Goal: Task Accomplishment & Management: Use online tool/utility

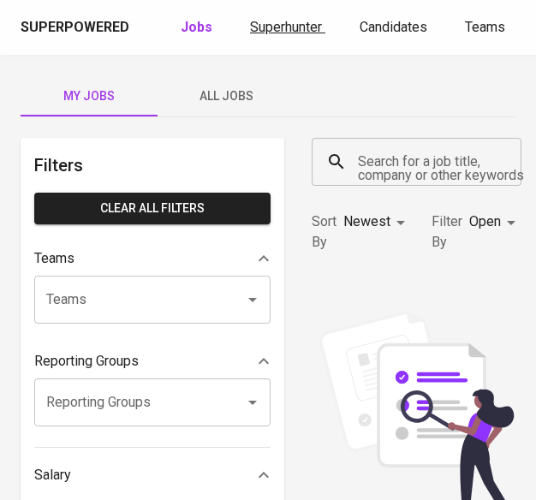
click at [292, 29] on span "Superhunter" at bounding box center [286, 27] width 72 height 16
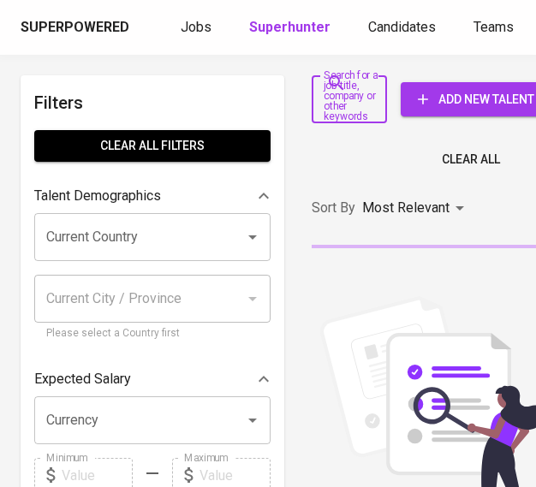
drag, startPoint x: 348, startPoint y: 104, endPoint x: 367, endPoint y: 73, distance: 36.6
click at [344, 104] on input "Search for a job title, company or other keywords" at bounding box center [336, 99] width 34 height 33
paste input "[EMAIL_ADDRESS][DOMAIN_NAME]"
type input "[EMAIL_ADDRESS][DOMAIN_NAME]"
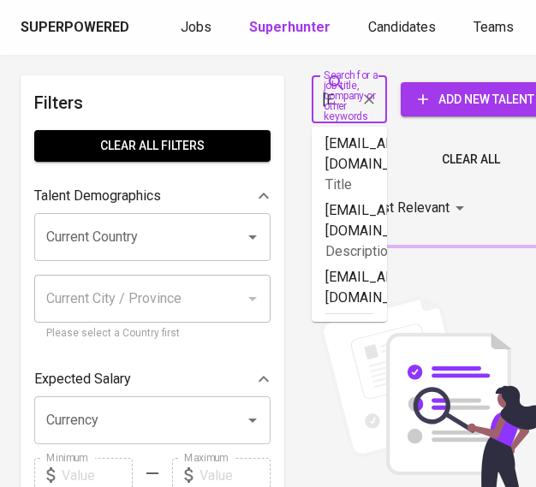
scroll to position [0, 123]
click at [315, 182] on div at bounding box center [308, 179] width 14 height 7
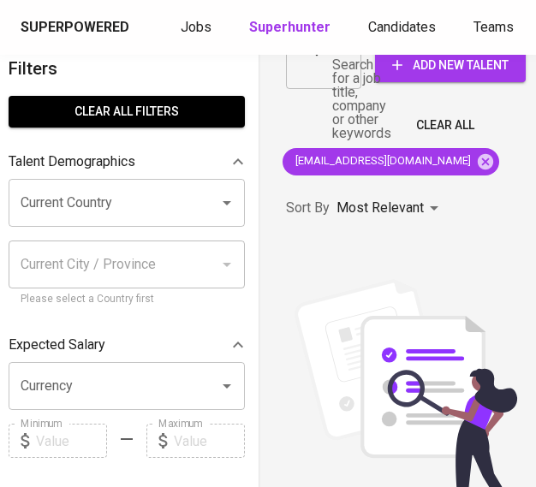
scroll to position [0, 26]
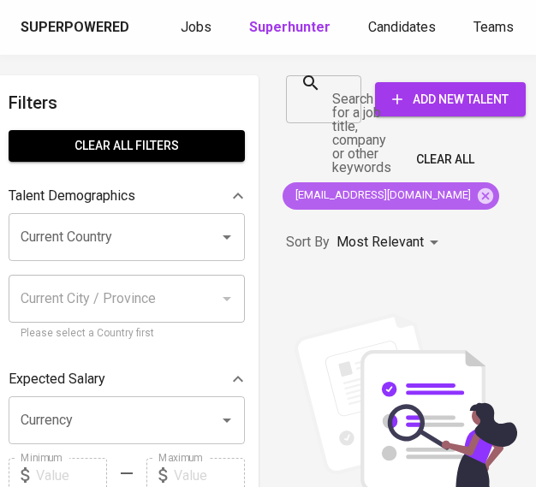
click at [478, 198] on icon at bounding box center [485, 195] width 15 height 15
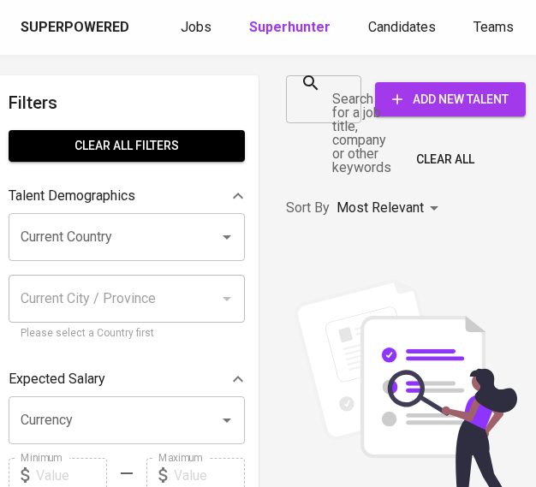
click at [319, 117] on div "Search for a job title, company or other keywords" at bounding box center [323, 99] width 75 height 48
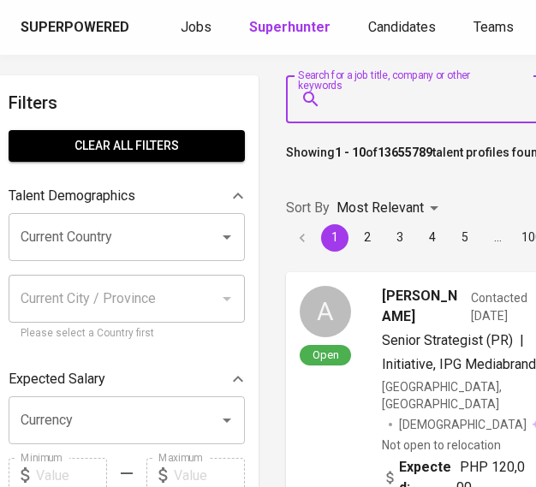
paste input "[EMAIL_ADDRESS][DOMAIN_NAME]"
type input "[EMAIL_ADDRESS][DOMAIN_NAME]"
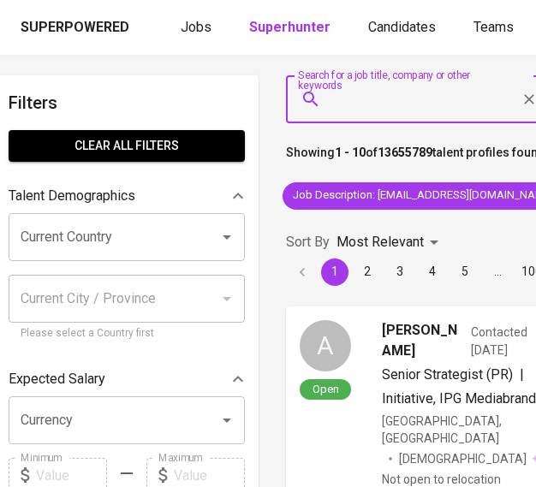
paste input "[EMAIL_ADDRESS][DOMAIN_NAME]"
type input "[EMAIL_ADDRESS][DOMAIN_NAME]"
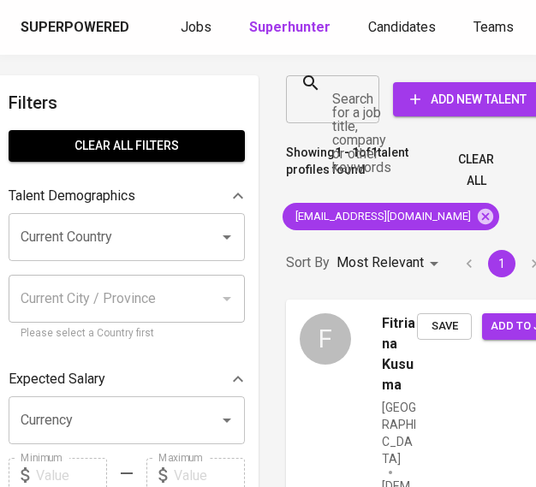
click at [432, 200] on div "[EMAIL_ADDRESS][DOMAIN_NAME]" at bounding box center [391, 216] width 230 height 41
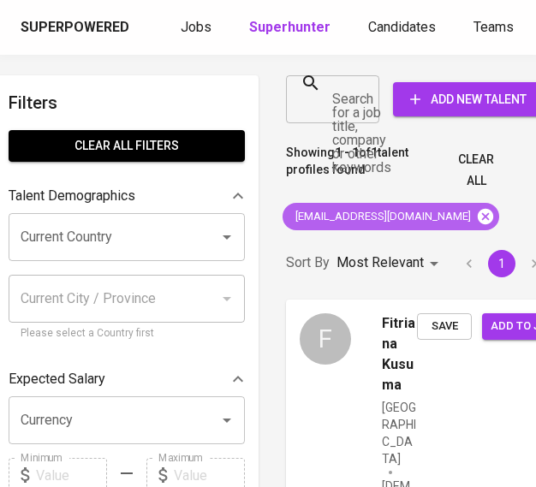
click at [476, 212] on icon at bounding box center [485, 216] width 19 height 19
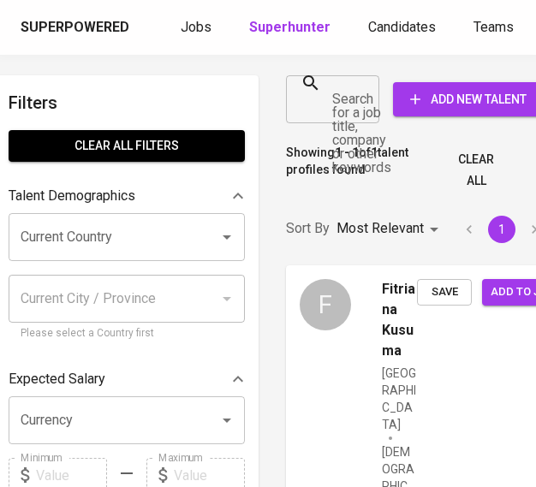
click at [341, 103] on input "Search for a job title, company or other keywords" at bounding box center [320, 99] width 52 height 33
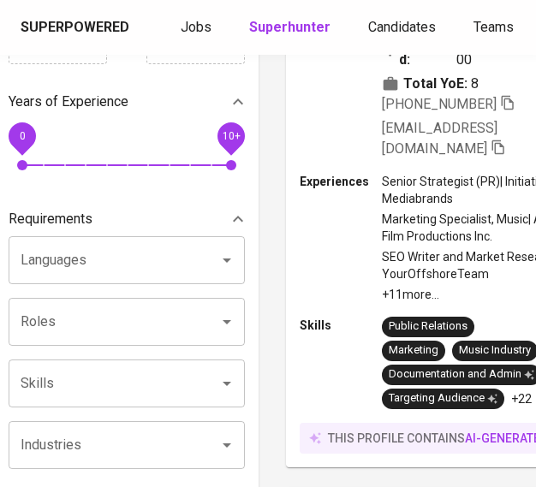
scroll to position [0, 26]
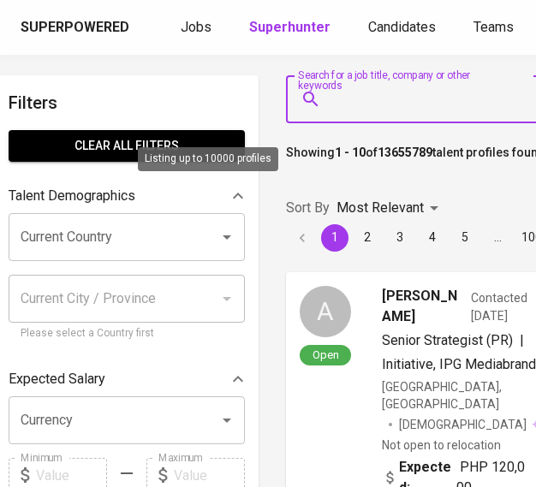
paste input "[EMAIL_ADDRESS][DOMAIN_NAME]"
type input "[EMAIL_ADDRESS][DOMAIN_NAME]"
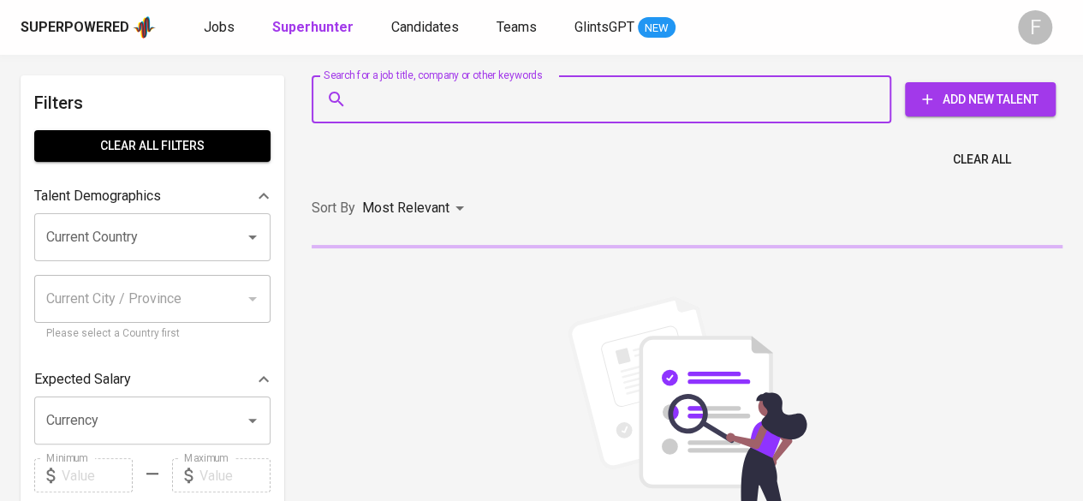
click at [464, 111] on input "Search for a job title, company or other keywords" at bounding box center [606, 99] width 504 height 33
paste input "[EMAIL_ADDRESS][DOMAIN_NAME]"
type input "[EMAIL_ADDRESS][DOMAIN_NAME]"
